Goal: Information Seeking & Learning: Learn about a topic

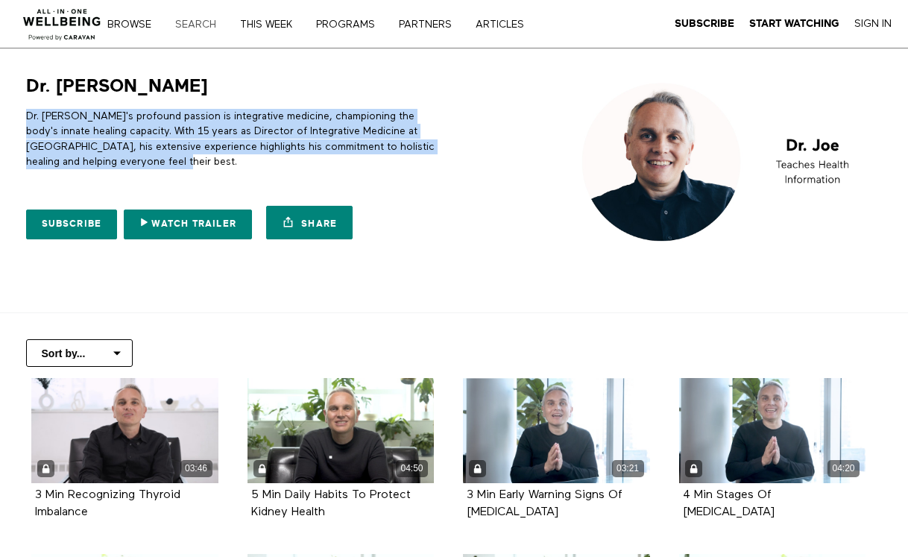
click at [206, 28] on link "Search" at bounding box center [201, 24] width 62 height 10
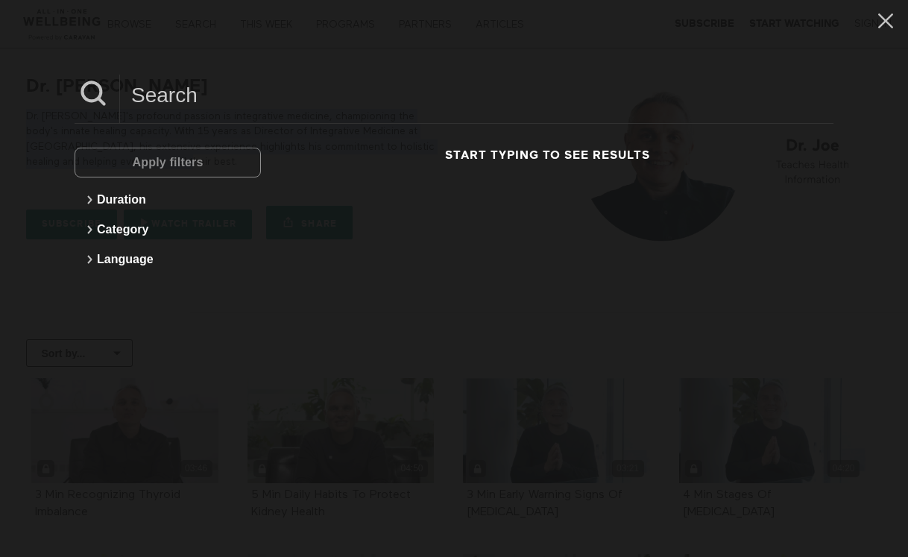
click at [287, 84] on input at bounding box center [476, 95] width 713 height 41
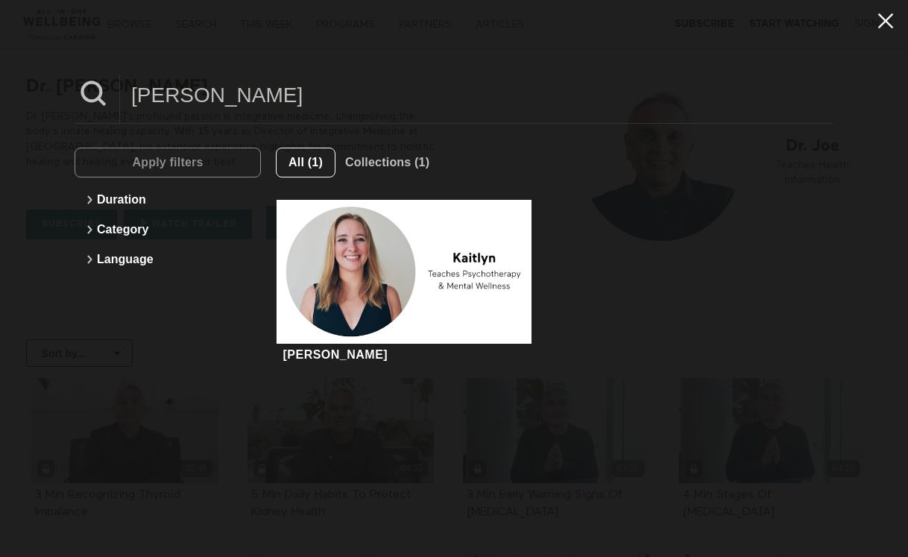
type input "Kaitlyn"
click at [886, 21] on icon at bounding box center [885, 20] width 28 height 25
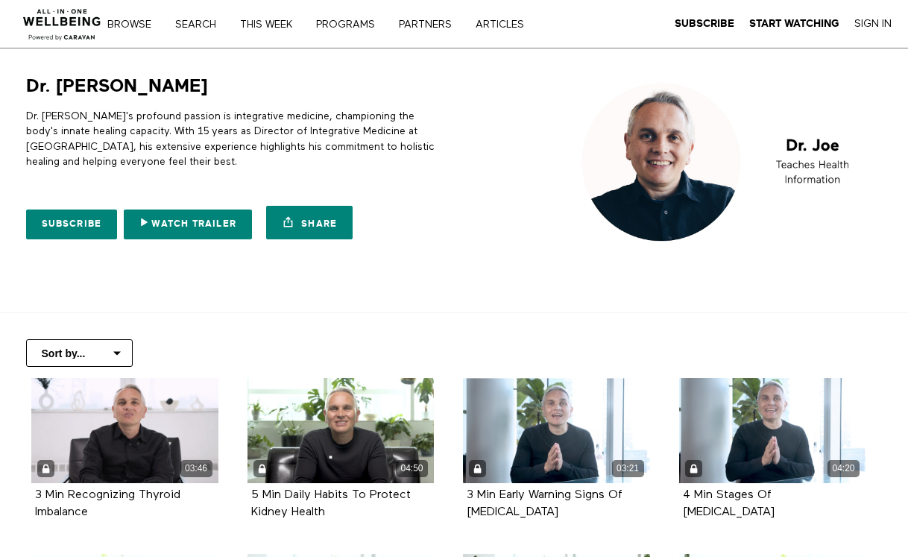
click at [80, 7] on img at bounding box center [62, 20] width 90 height 45
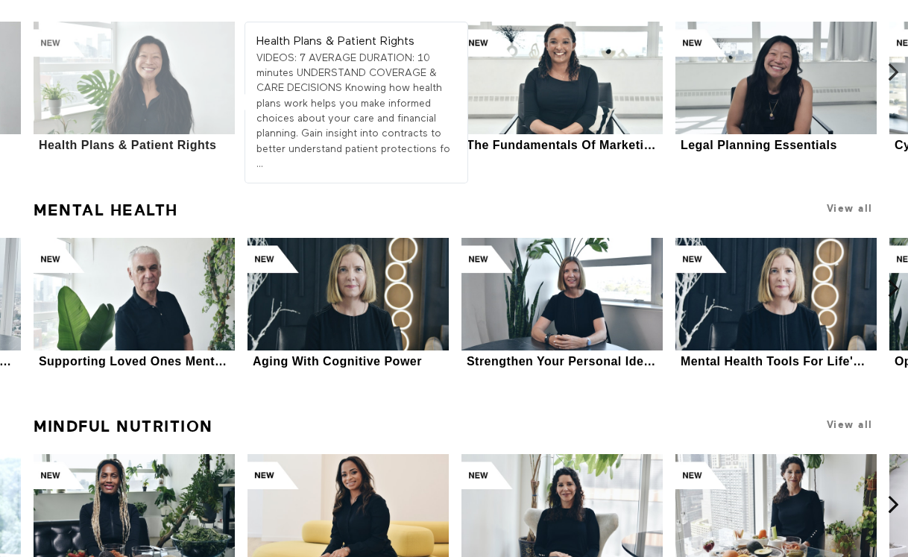
scroll to position [5501, 0]
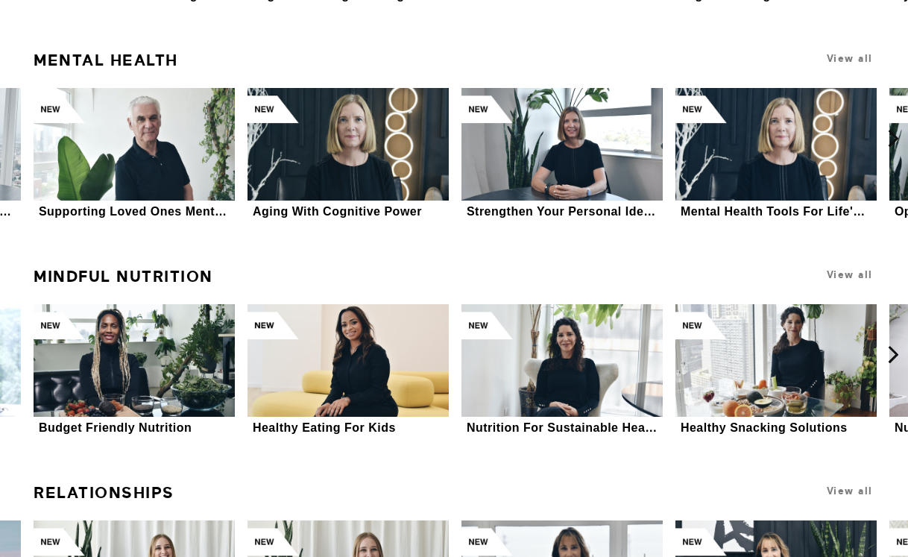
click at [133, 45] on link "Mental Health" at bounding box center [106, 60] width 145 height 31
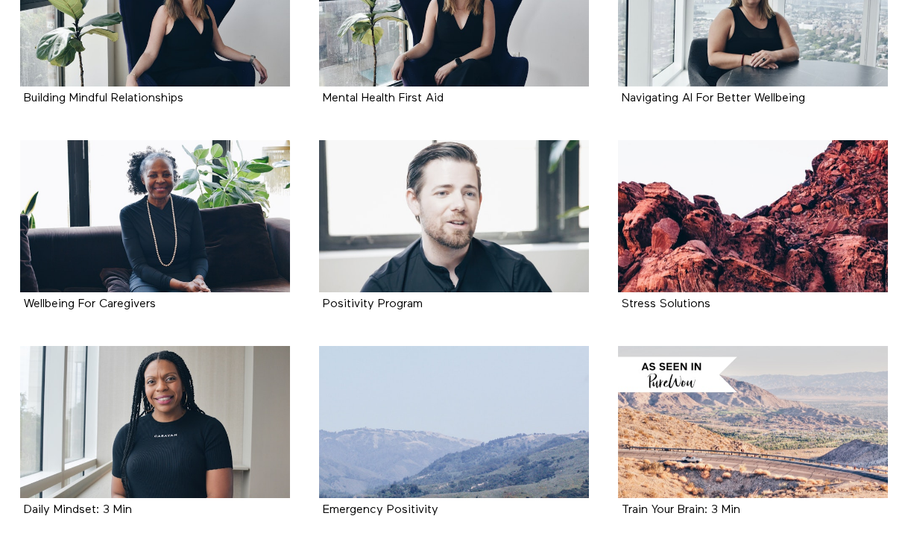
scroll to position [543, 0]
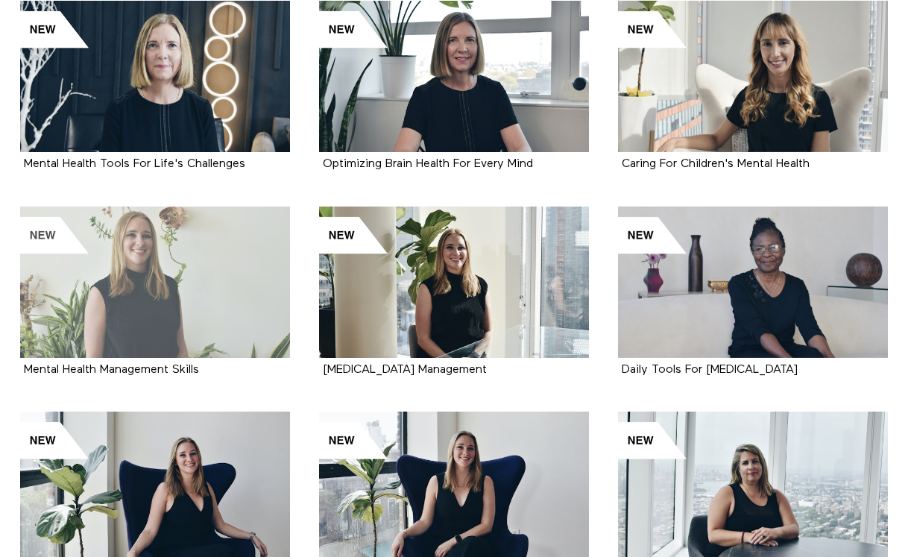
click at [146, 286] on div at bounding box center [155, 282] width 270 height 152
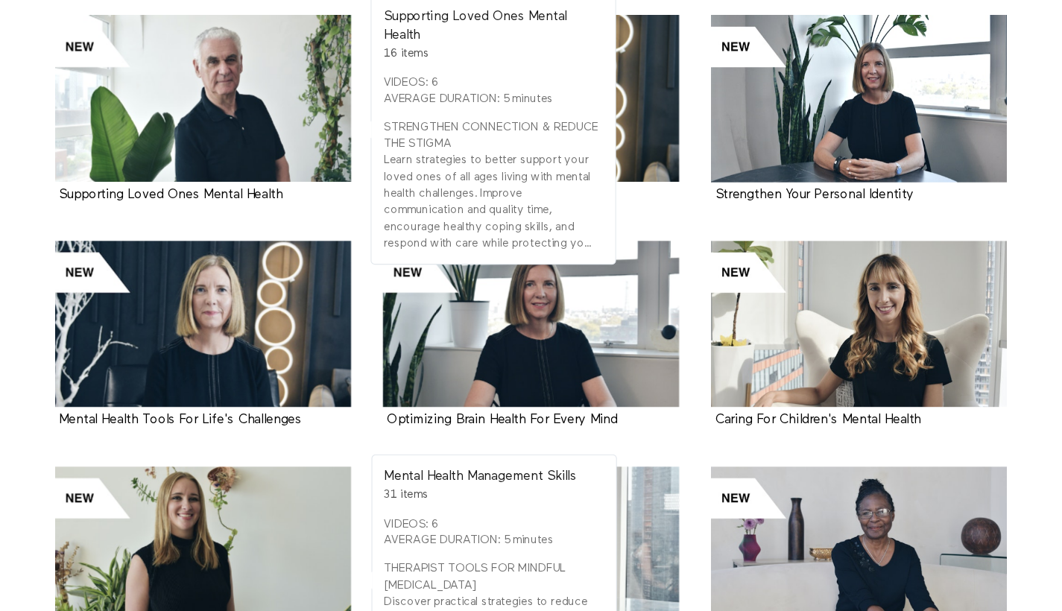
scroll to position [0, 0]
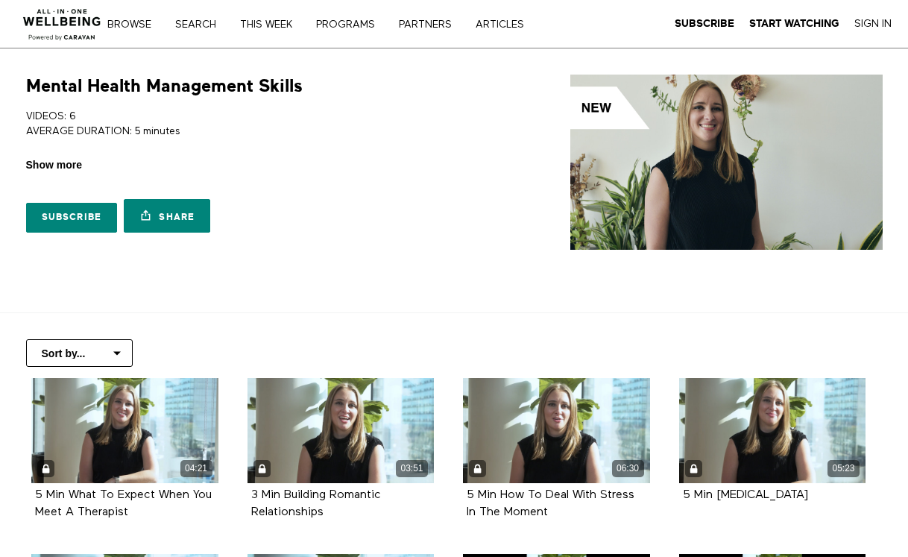
click at [32, 167] on span "Show more" at bounding box center [54, 165] width 56 height 16
click at [0, 0] on input "Show more Show less" at bounding box center [0, 0] width 0 height 0
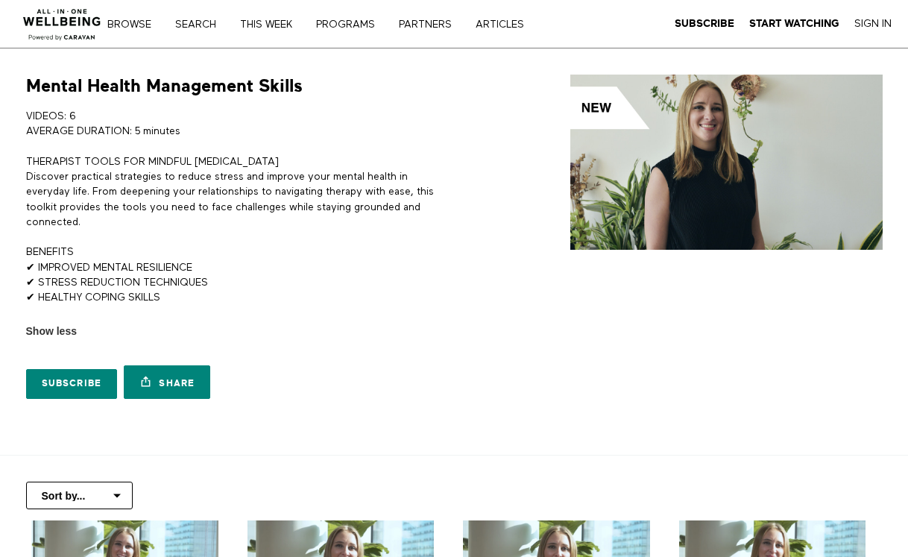
scroll to position [265, 0]
